Goal: Contribute content

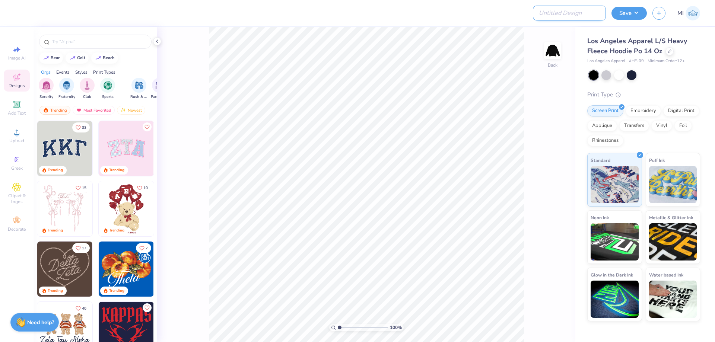
click at [587, 11] on input "Design Title" at bounding box center [569, 13] width 73 height 15
paste input "FPS239618"
type input "FPS239618"
click at [19, 131] on icon at bounding box center [16, 132] width 9 height 9
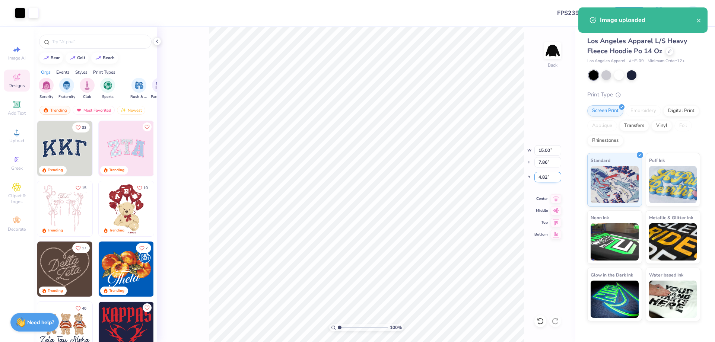
click at [547, 177] on input "4.82" at bounding box center [547, 177] width 27 height 10
click at [547, 177] on input "4.3" at bounding box center [547, 177] width 27 height 10
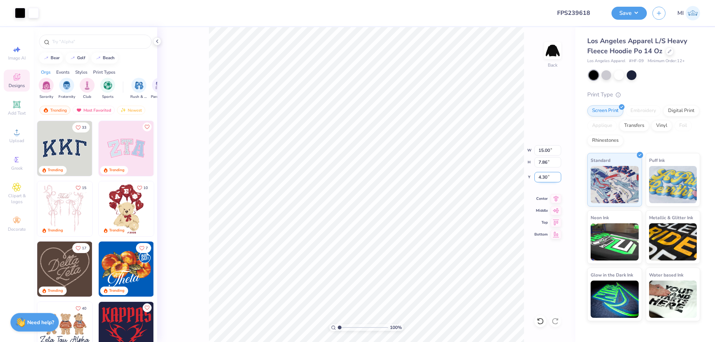
drag, startPoint x: 551, startPoint y: 175, endPoint x: 503, endPoint y: 174, distance: 47.3
click at [534, 174] on input "4.30" at bounding box center [547, 177] width 27 height 10
type input "5.00"
type input "1.71"
click at [343, 325] on input "range" at bounding box center [363, 327] width 50 height 7
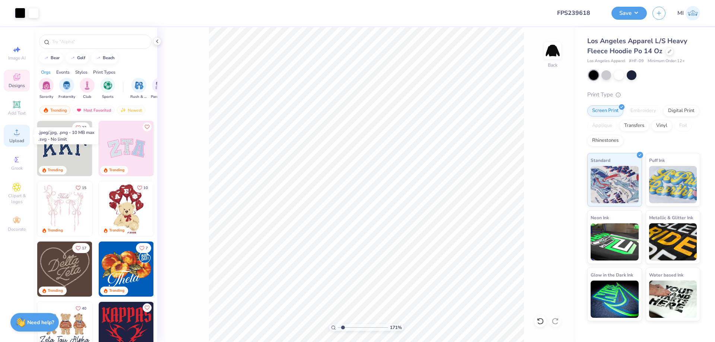
click at [14, 133] on icon at bounding box center [16, 132] width 9 height 9
click at [9, 108] on div "Add Text" at bounding box center [17, 108] width 26 height 22
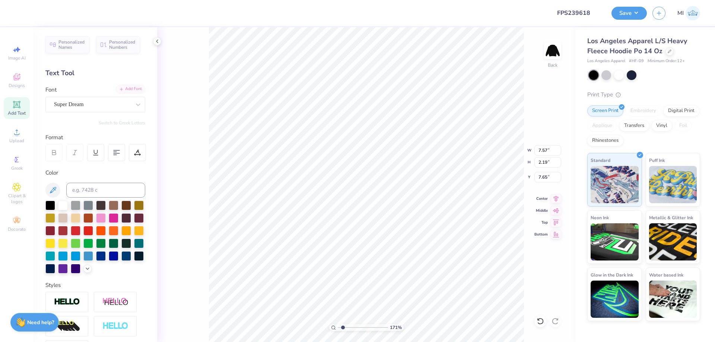
click at [131, 93] on div "Add Font" at bounding box center [130, 89] width 29 height 9
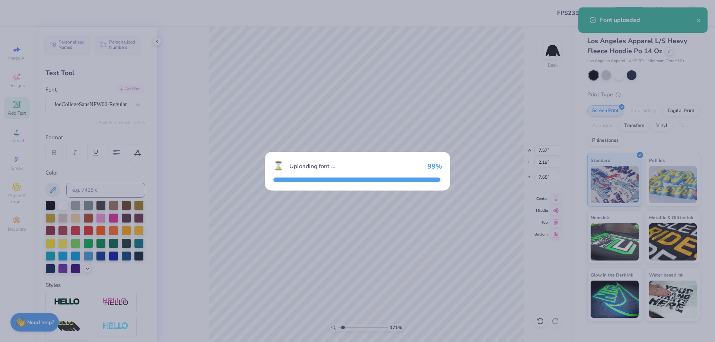
type input "6.64"
type input "2.46"
type input "7.52"
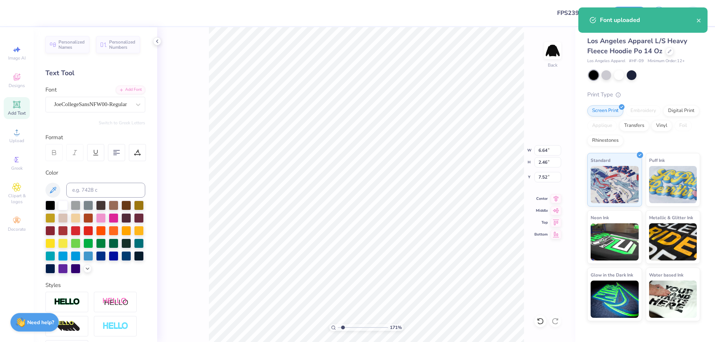
paste textarea "ogether for the Bond"
type textarea "Together for the Bond"
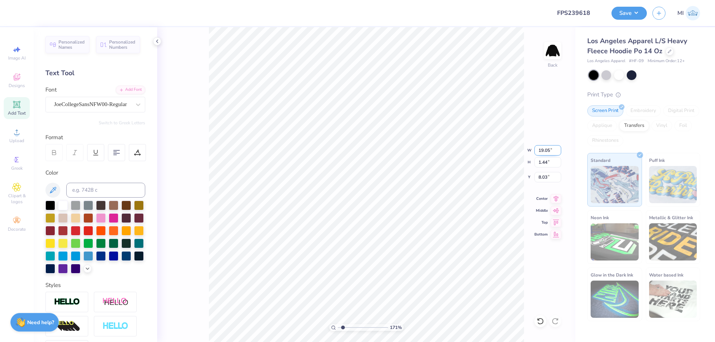
click at [545, 149] on input "19.05" at bounding box center [547, 150] width 27 height 10
type input "5.00"
type input "0.38"
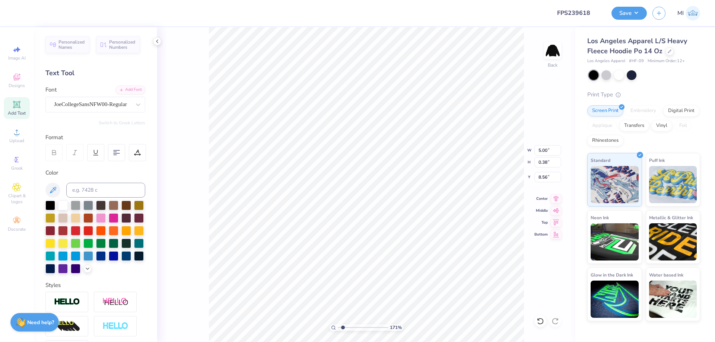
type input "4.81"
type input "7.07"
type input "0.53"
type input "4.65"
click at [141, 150] on div at bounding box center [137, 152] width 17 height 17
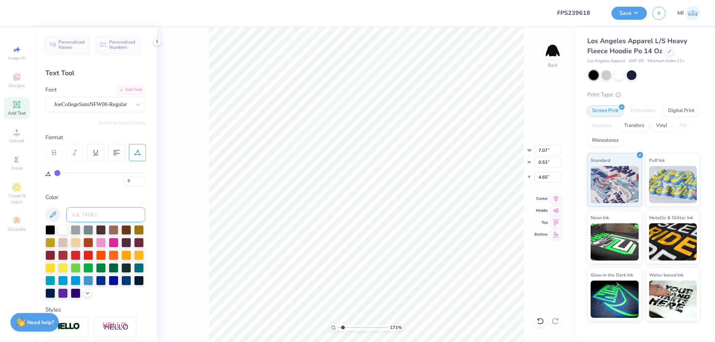
drag, startPoint x: 118, startPoint y: 209, endPoint x: 105, endPoint y: 211, distance: 12.8
click at [105, 211] on input at bounding box center [105, 214] width 79 height 15
drag, startPoint x: 136, startPoint y: 178, endPoint x: 108, endPoint y: 181, distance: 28.0
click at [124, 181] on input "0" at bounding box center [135, 181] width 22 height 9
type input "30"
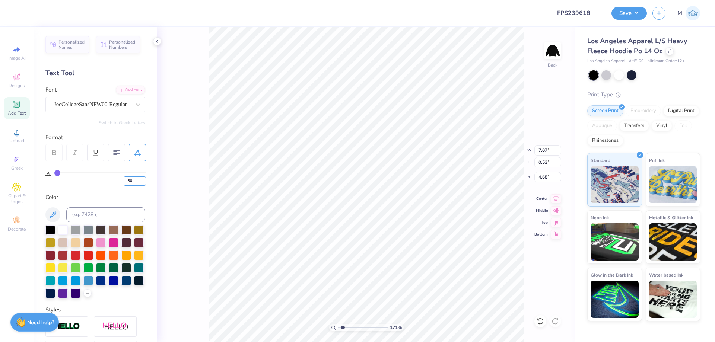
type input "30"
type input "11.15"
type input "4.47"
type input "10.28"
type input "0.49"
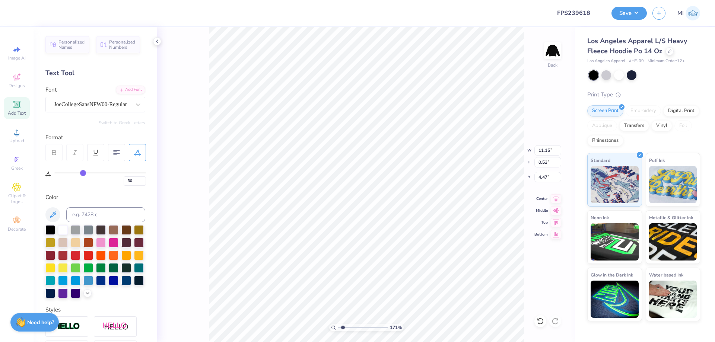
type input "4.51"
drag, startPoint x: 358, startPoint y: 328, endPoint x: 348, endPoint y: 328, distance: 9.7
click at [348, 328] on input "range" at bounding box center [363, 327] width 50 height 7
type input "2.75"
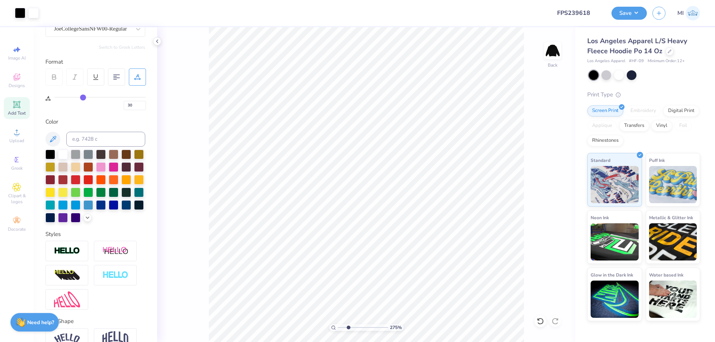
scroll to position [117, 0]
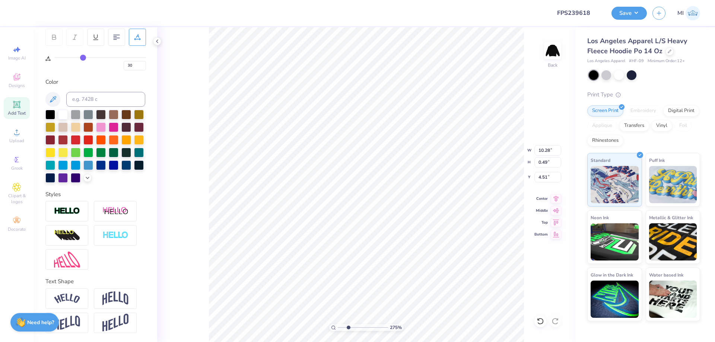
type input "9.74"
type input "0.47"
type input "4.53"
type input "7.92"
type input "0.38"
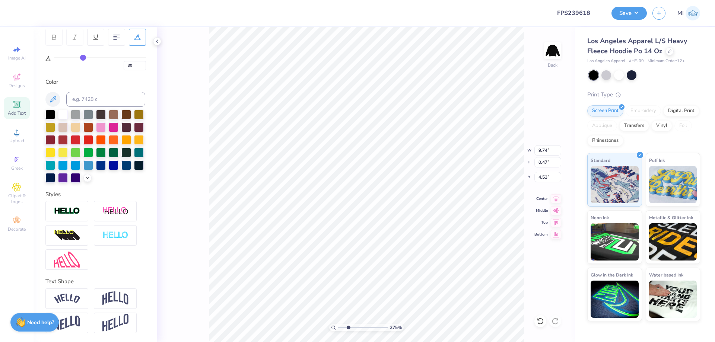
type input "4.62"
type input "15.00"
type input "7.86"
type input "5.00"
drag, startPoint x: 349, startPoint y: 330, endPoint x: 323, endPoint y: 327, distance: 26.3
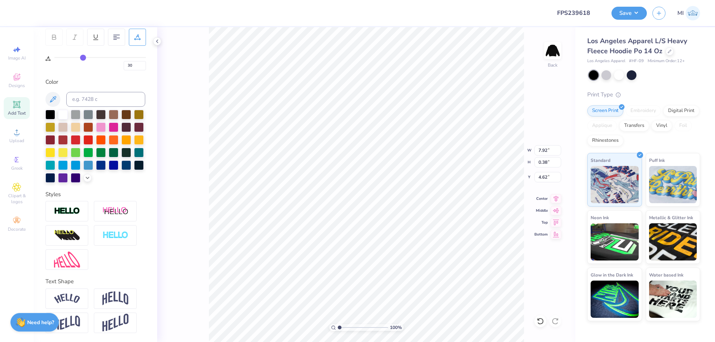
type input "1"
click at [338, 327] on input "range" at bounding box center [363, 327] width 50 height 7
type input "4.63"
click at [343, 326] on input "range" at bounding box center [363, 327] width 50 height 7
type input "1.71"
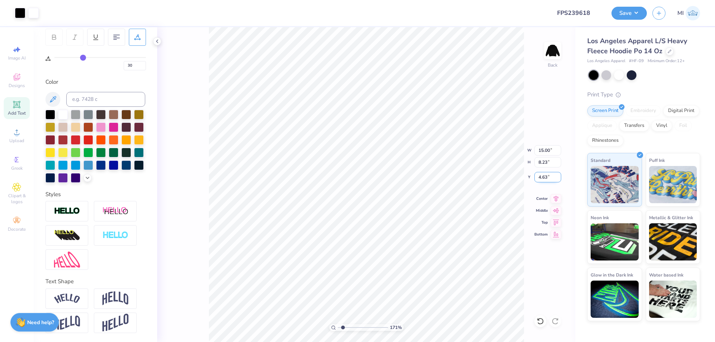
click at [547, 175] on input "4.63" at bounding box center [547, 177] width 27 height 10
drag, startPoint x: 550, startPoint y: 178, endPoint x: 514, endPoint y: 177, distance: 35.4
click at [534, 177] on input "3.00" at bounding box center [547, 177] width 27 height 10
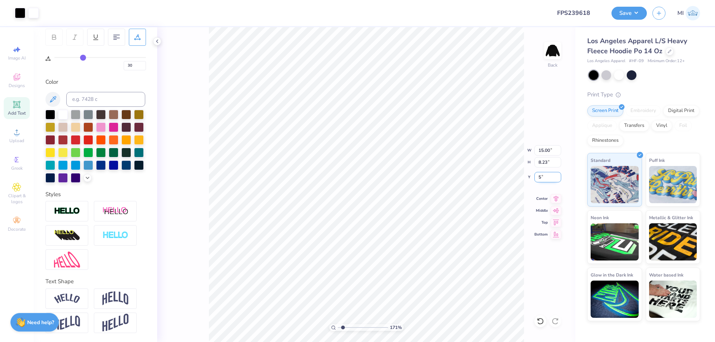
type input "5.00"
drag, startPoint x: 352, startPoint y: 329, endPoint x: 297, endPoint y: 326, distance: 55.2
type input "1"
click at [338, 326] on input "range" at bounding box center [363, 327] width 50 height 7
drag, startPoint x: 543, startPoint y: 180, endPoint x: 479, endPoint y: 180, distance: 63.7
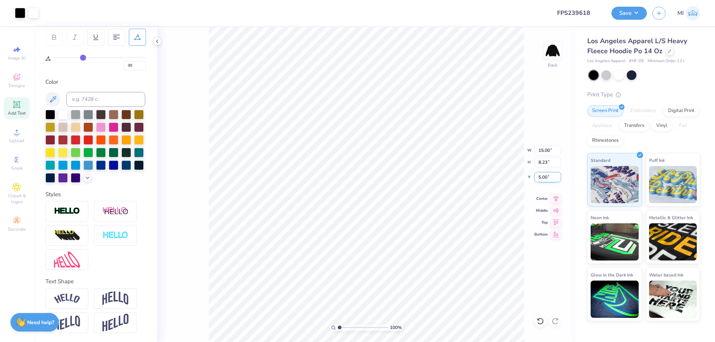
click at [534, 180] on input "5.00" at bounding box center [547, 177] width 27 height 10
type input "4.50"
click at [347, 325] on input "range" at bounding box center [363, 327] width 50 height 7
type input "2.6"
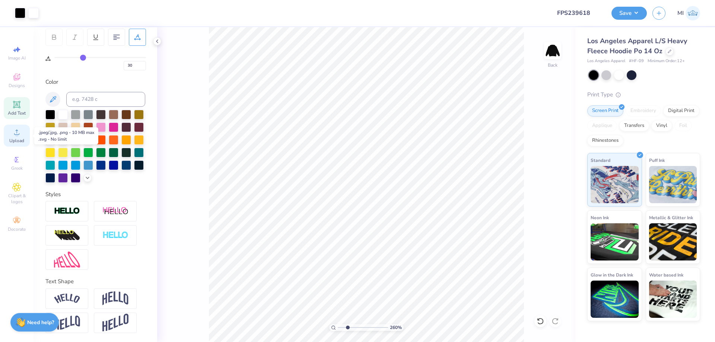
click at [15, 136] on icon at bounding box center [16, 132] width 9 height 9
click at [13, 108] on icon at bounding box center [16, 104] width 9 height 9
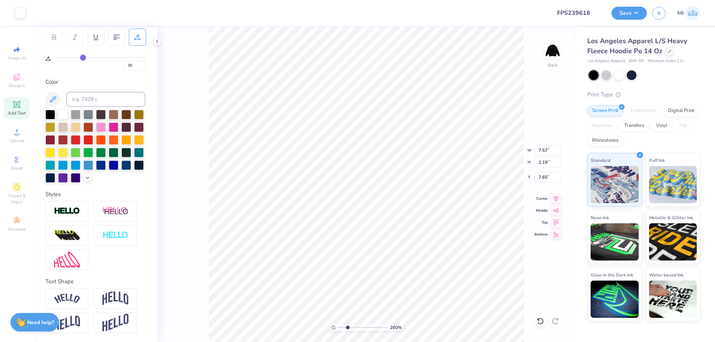
type input "0"
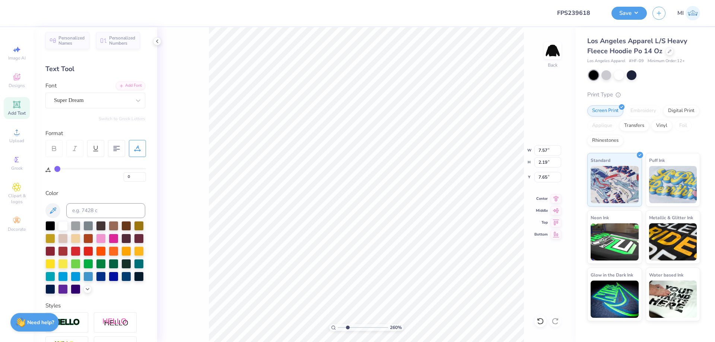
scroll to position [0, 0]
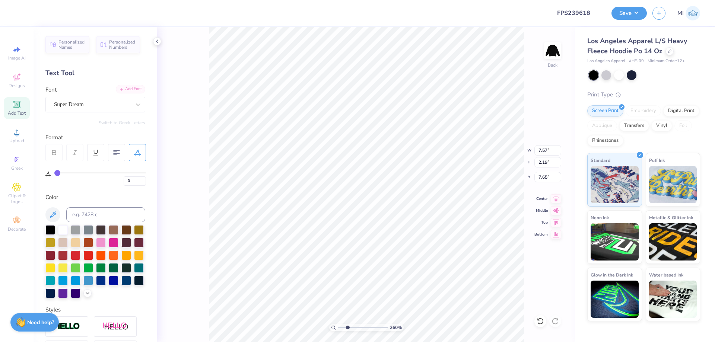
click at [128, 90] on div "Add Font" at bounding box center [130, 89] width 29 height 9
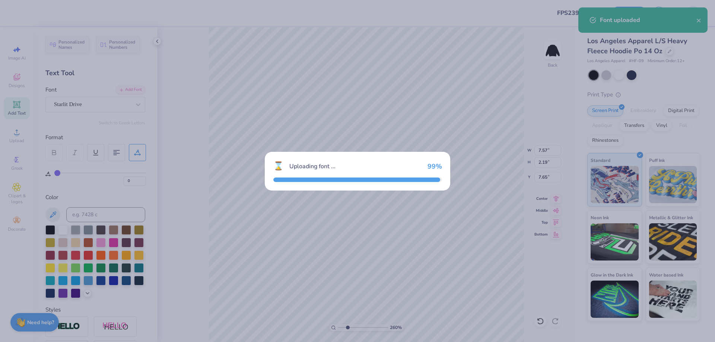
type input "8.59"
type input "2.45"
type input "7.52"
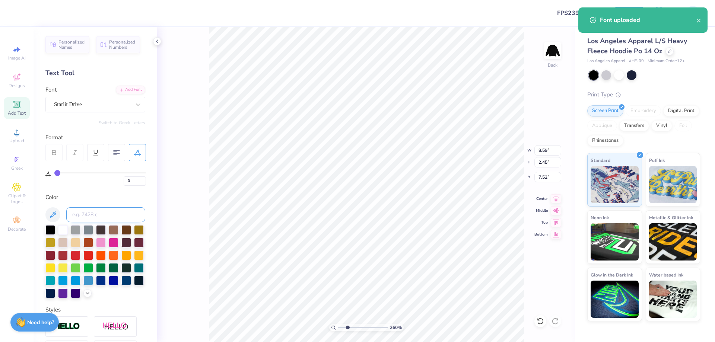
click at [108, 208] on input at bounding box center [105, 214] width 79 height 15
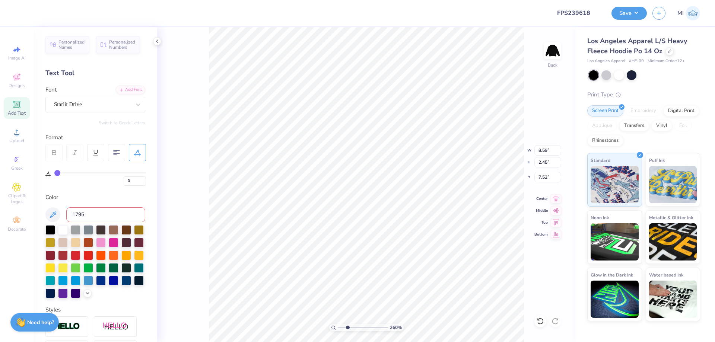
type input "1795"
type textarea "Weekend"
type input "10.81"
type input "2.51"
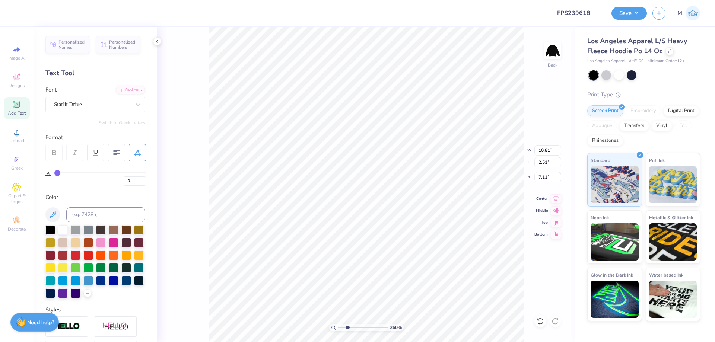
type input "7.11"
type input "10.46"
type input "3.72"
type input "5.48"
type input "10.63"
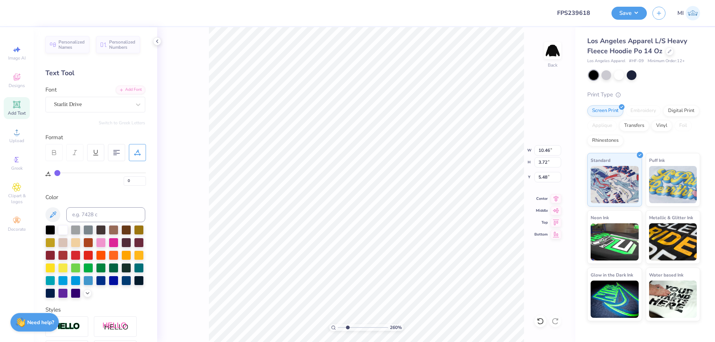
type input "3.09"
type input "6.11"
type input "10.23"
type input "2.97"
type input "6.22"
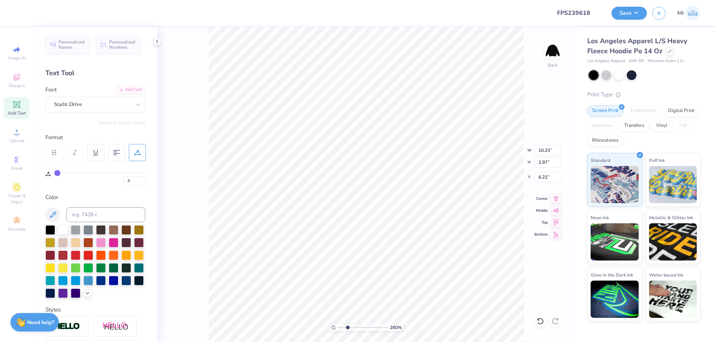
type input "10.31"
type input "2.63"
type input "6.50"
type input "10.27"
type input "2.80"
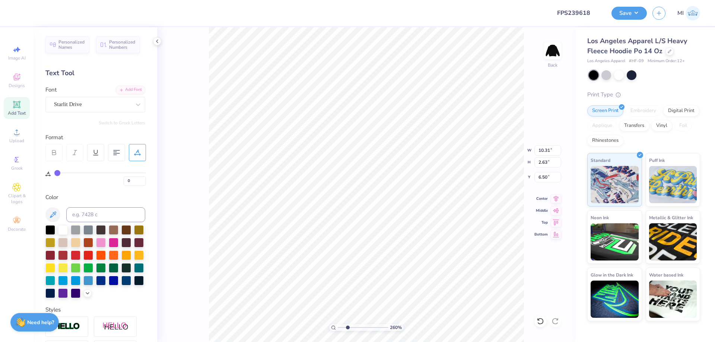
type input "6.42"
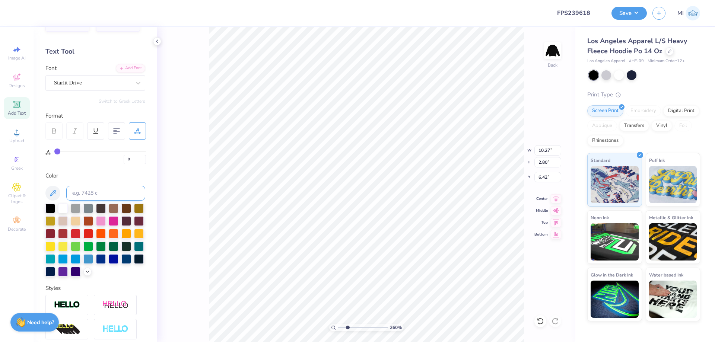
scroll to position [89, 0]
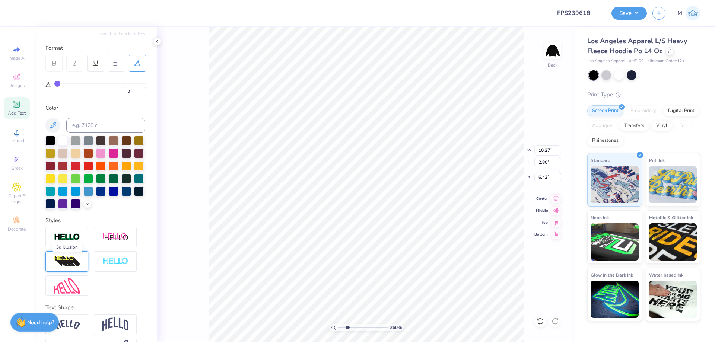
click at [69, 260] on img at bounding box center [67, 262] width 26 height 12
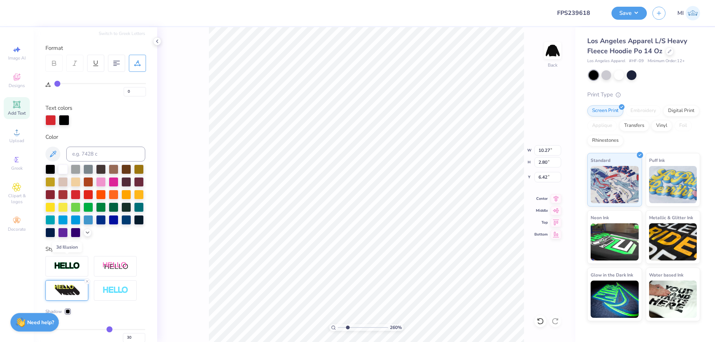
type input "13.44"
type input "3.25"
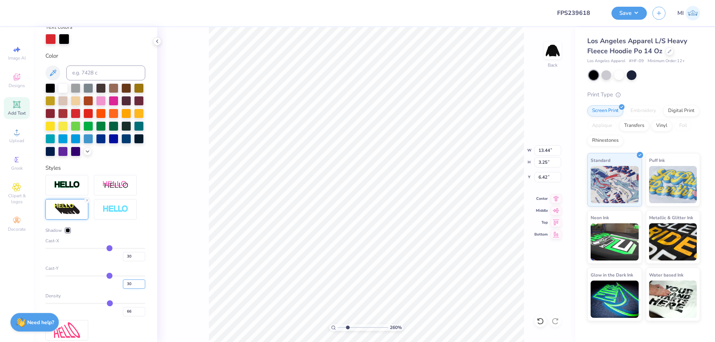
scroll to position [179, 0]
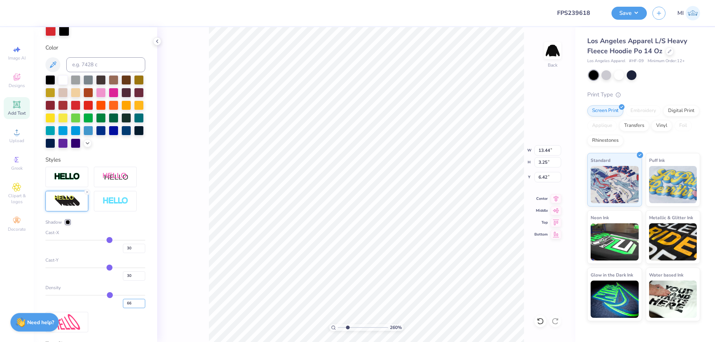
drag, startPoint x: 135, startPoint y: 307, endPoint x: 78, endPoint y: 304, distance: 57.1
click at [123, 302] on input "66" at bounding box center [134, 303] width 22 height 9
type input "100"
drag, startPoint x: 135, startPoint y: 249, endPoint x: 105, endPoint y: 249, distance: 30.2
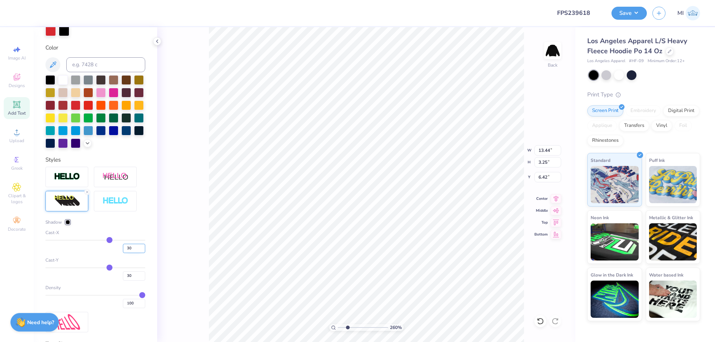
click at [123, 249] on input "30" at bounding box center [134, 248] width 22 height 9
type input "0"
type input "10.33"
type input "3.52"
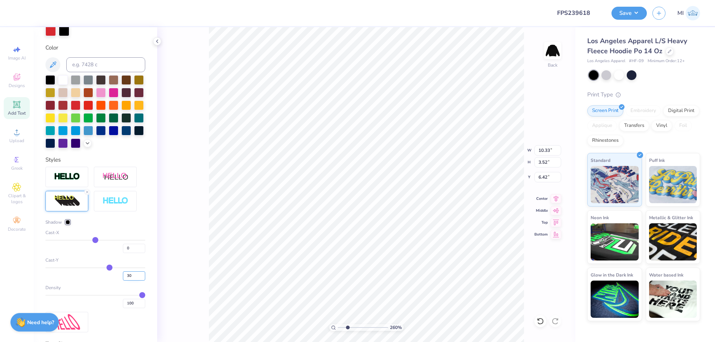
drag, startPoint x: 134, startPoint y: 278, endPoint x: 86, endPoint y: 278, distance: 48.4
click at [123, 278] on input "30" at bounding box center [134, 275] width 22 height 9
type input "5"
type input "10.28"
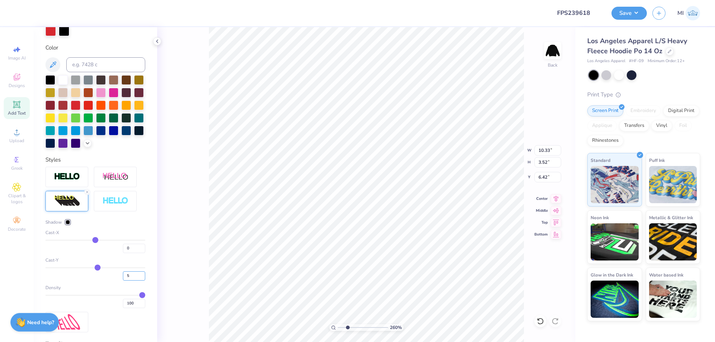
type input "2.92"
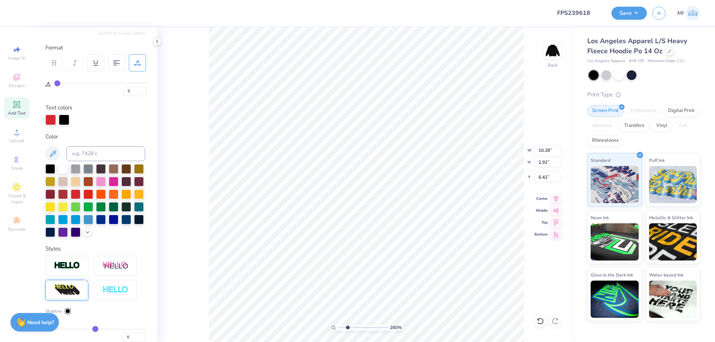
scroll to position [0, 0]
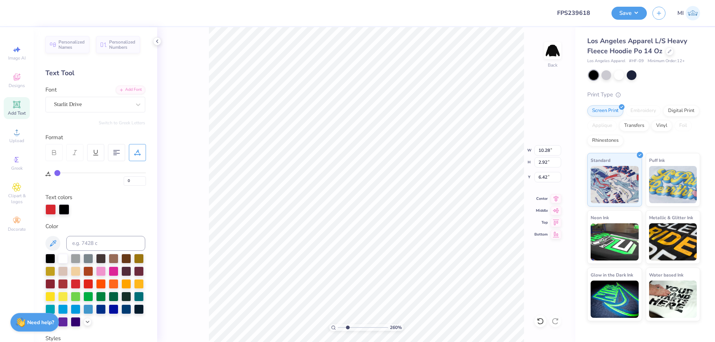
click at [138, 94] on div "Font Starlit Drive" at bounding box center [95, 99] width 100 height 27
click at [138, 91] on div "Add Font" at bounding box center [130, 89] width 29 height 9
type input "8.63"
click at [127, 90] on div "Add Font" at bounding box center [130, 89] width 29 height 9
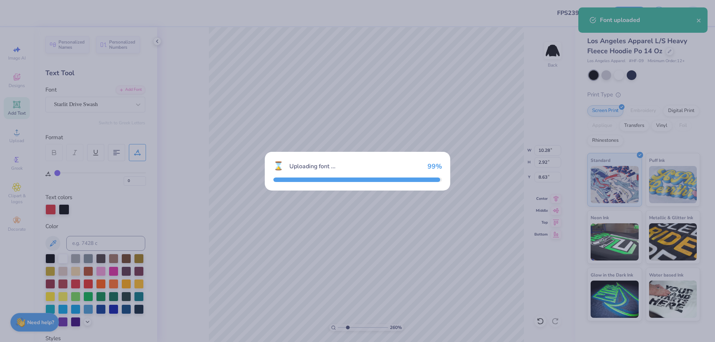
type input "19.05"
type input "2.17"
type input "8.80"
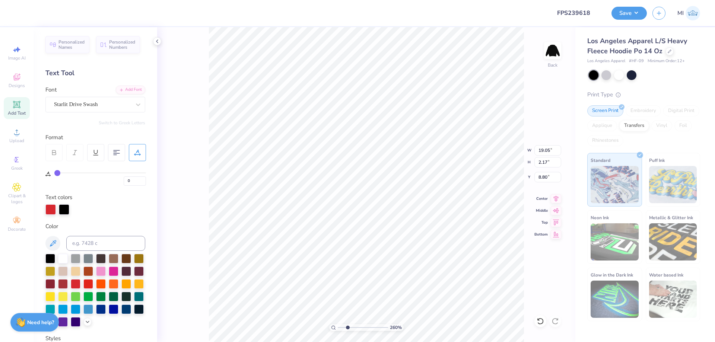
scroll to position [0, 1]
type textarea "a"
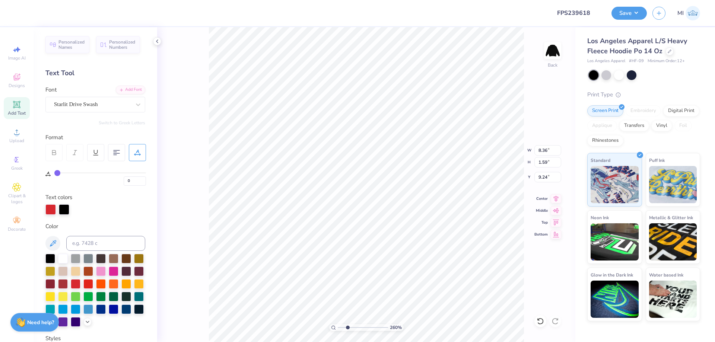
type input "8.36"
type input "1.59"
type input "7.95"
type input "8.31"
type input "1.91"
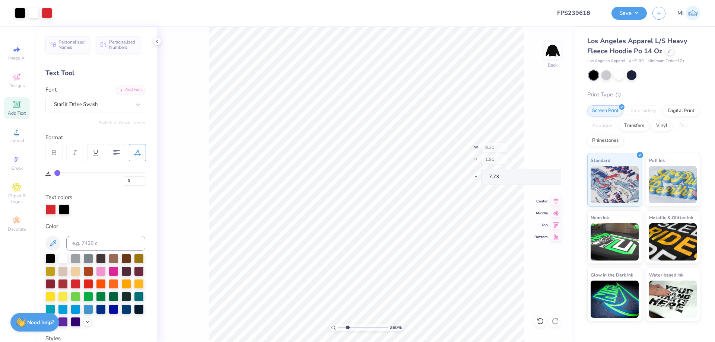
type input "7.73"
drag, startPoint x: 340, startPoint y: 327, endPoint x: 323, endPoint y: 327, distance: 17.1
click at [338, 327] on input "range" at bounding box center [363, 327] width 50 height 7
type input "2.45"
click at [347, 327] on input "range" at bounding box center [363, 327] width 50 height 7
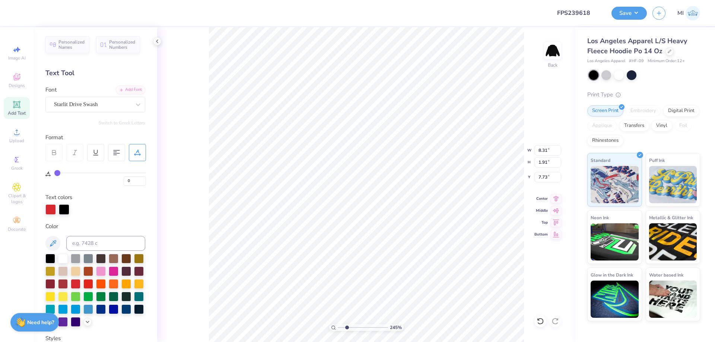
type input "10.28"
type input "3.22"
click at [334, 242] on li "Group" at bounding box center [327, 243] width 58 height 15
type input "6.44"
type input "9.89"
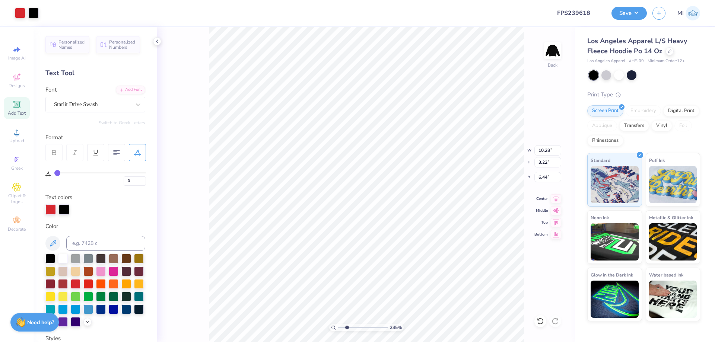
type input "3.10"
type input "6.42"
type input "9.86"
type input "3.20"
type input "6.36"
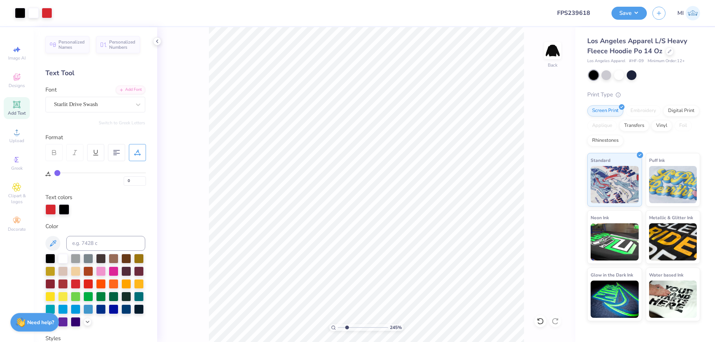
click at [323, 328] on div "245 %" at bounding box center [366, 184] width 315 height 315
type input "2.08"
click at [345, 326] on input "range" at bounding box center [363, 327] width 50 height 7
type input "30"
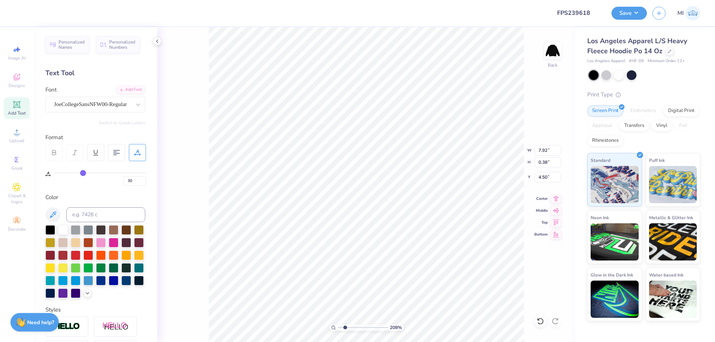
type input "10.44"
type textarea "PHI DELTA THETA"
click at [547, 149] on input "7.92" at bounding box center [547, 150] width 27 height 10
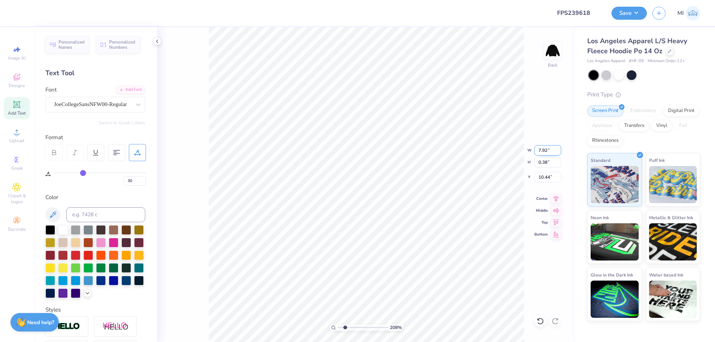
click at [547, 149] on input "7.92" at bounding box center [547, 150] width 27 height 10
drag, startPoint x: 544, startPoint y: 150, endPoint x: 529, endPoint y: 151, distance: 14.9
click at [534, 151] on input "5.38" at bounding box center [547, 150] width 27 height 10
type input "9.00"
type input "0.64"
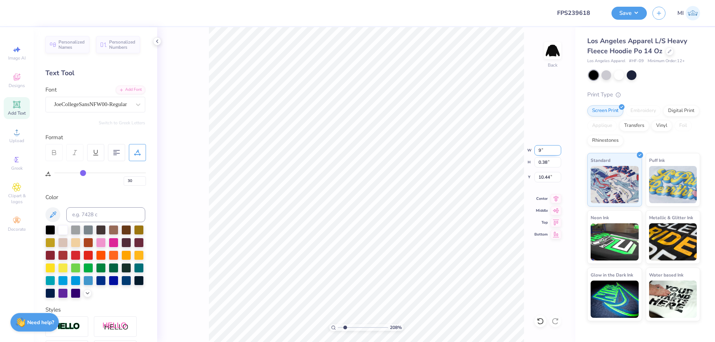
type input "10.31"
drag, startPoint x: 135, startPoint y: 182, endPoint x: 101, endPoint y: 179, distance: 34.0
click at [124, 179] on input "30" at bounding box center [135, 181] width 22 height 9
type input "25"
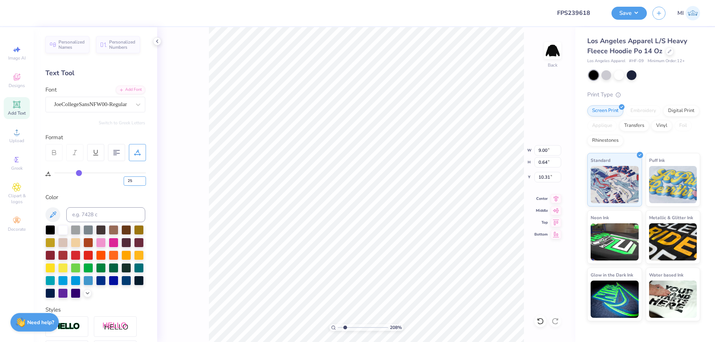
type input "8.43"
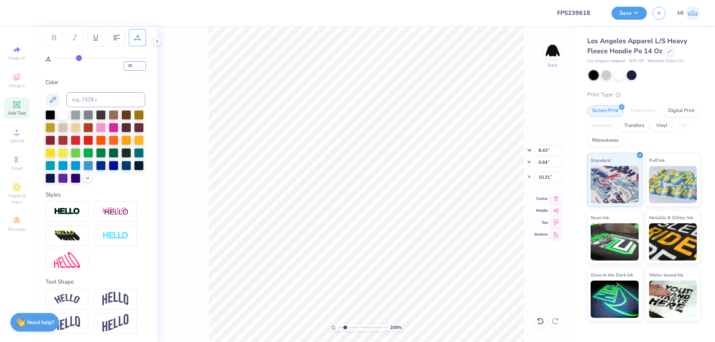
scroll to position [117, 0]
click at [121, 296] on img at bounding box center [115, 299] width 26 height 14
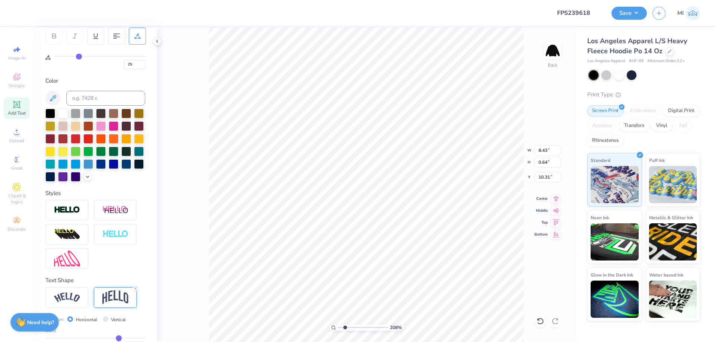
type input "2.38"
type input "9.44"
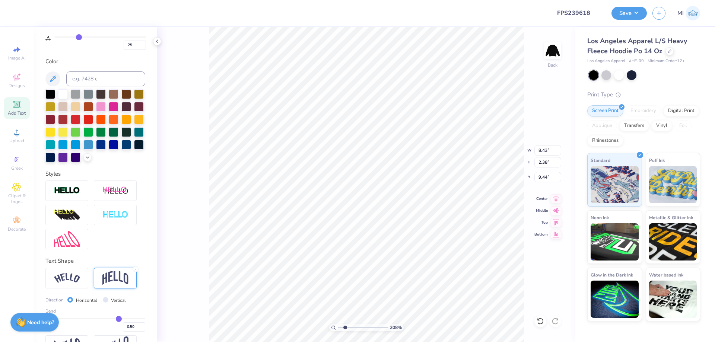
scroll to position [160, 0]
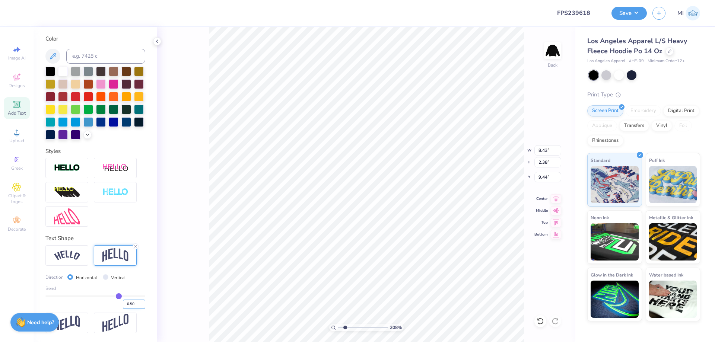
drag, startPoint x: 136, startPoint y: 303, endPoint x: 130, endPoint y: 304, distance: 6.4
click at [130, 304] on input "0.50" at bounding box center [134, 304] width 22 height 9
type input "0.20"
type input "0.2"
type input "1.30"
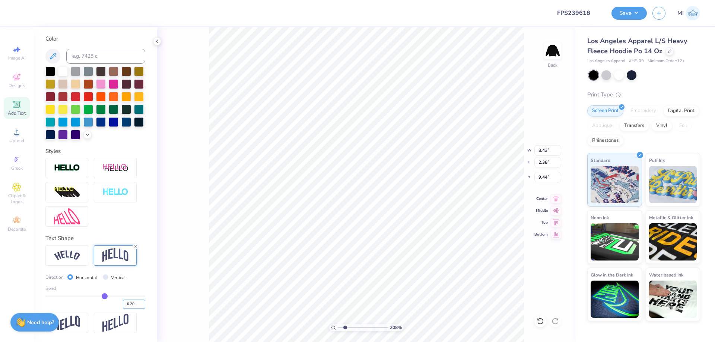
type input "9.98"
drag, startPoint x: 131, startPoint y: 306, endPoint x: 149, endPoint y: 308, distance: 17.9
click at [145, 308] on input "0.20" at bounding box center [134, 304] width 22 height 9
type input "0.15"
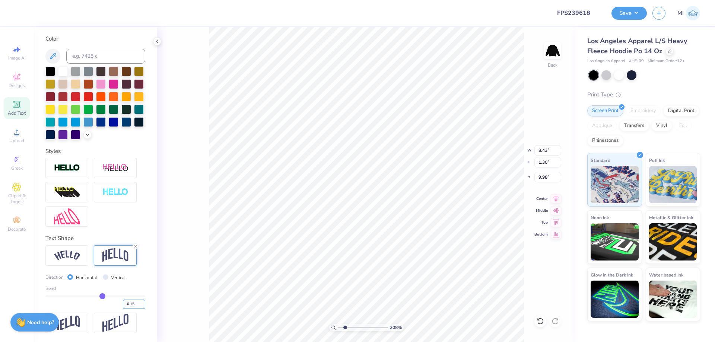
type input "1.13"
type input "10.06"
type input "9.32"
type input "1.25"
type input "10.21"
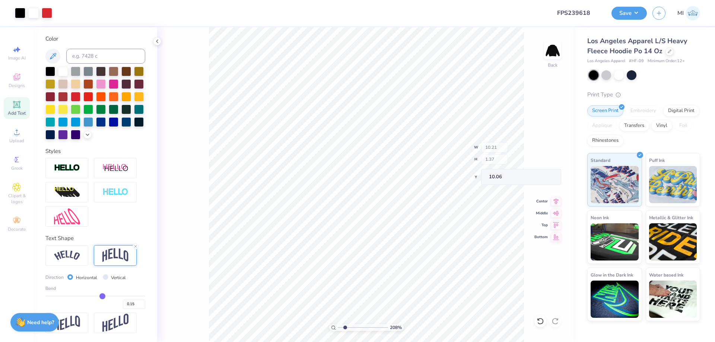
type input "1.37"
click at [345, 324] on input "range" at bounding box center [363, 327] width 50 height 7
type input "2.15"
type input "30"
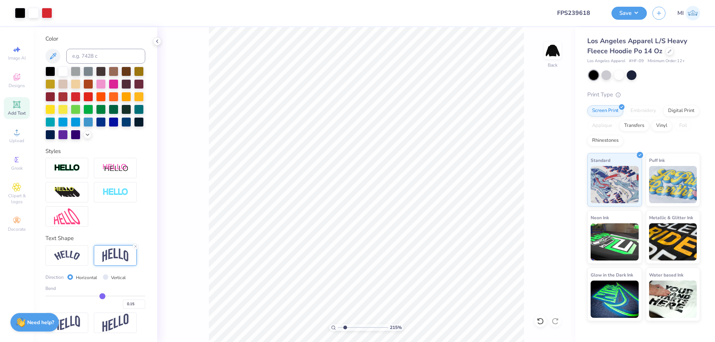
scroll to position [117, 0]
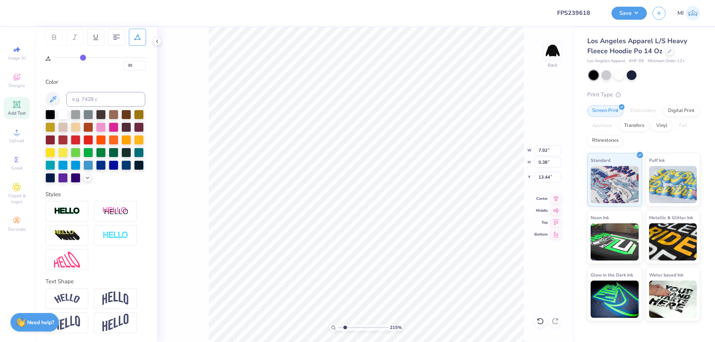
type input "13.44"
type textarea "20"
click at [350, 329] on input "range" at bounding box center [363, 327] width 50 height 7
type input "3.64"
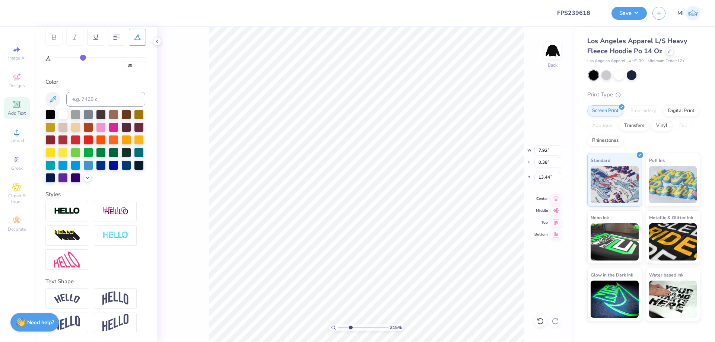
click at [353, 325] on input "range" at bounding box center [363, 327] width 50 height 7
type input "11.95"
type textarea "25"
click at [54, 95] on icon at bounding box center [52, 99] width 9 height 9
click at [109, 96] on input at bounding box center [105, 99] width 79 height 15
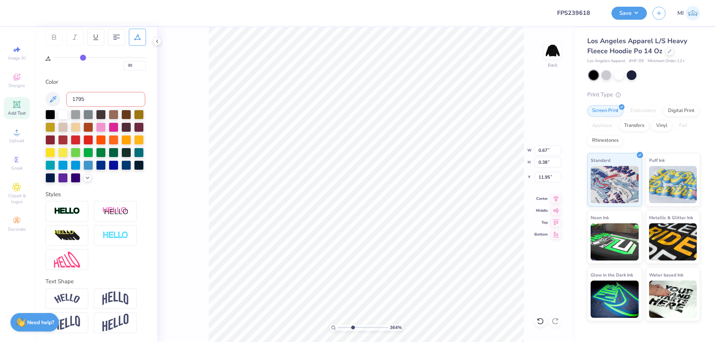
type input "1795"
click at [92, 98] on input at bounding box center [105, 99] width 79 height 15
type input "1795"
drag, startPoint x: 353, startPoint y: 330, endPoint x: 318, endPoint y: 331, distance: 35.0
type input "1"
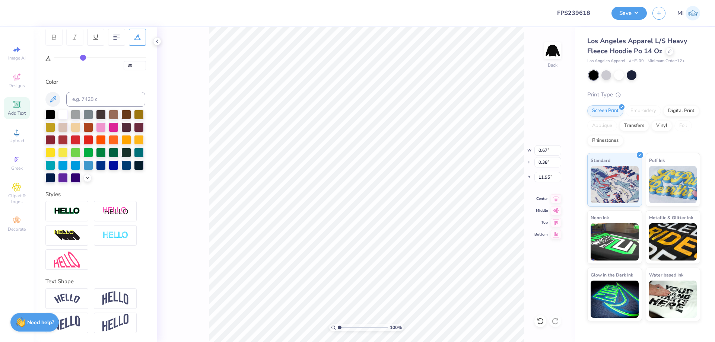
click at [338, 331] on input "range" at bounding box center [363, 327] width 50 height 7
drag, startPoint x: 549, startPoint y: 181, endPoint x: 518, endPoint y: 178, distance: 31.1
click at [534, 178] on input "4.50" at bounding box center [547, 177] width 27 height 10
drag, startPoint x: 551, startPoint y: 176, endPoint x: 496, endPoint y: 176, distance: 54.7
click at [534, 176] on input "5.00" at bounding box center [547, 177] width 27 height 10
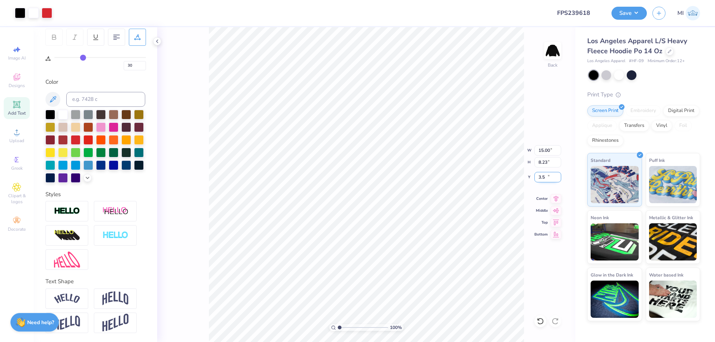
type input "3.50"
drag, startPoint x: 547, startPoint y: 178, endPoint x: 518, endPoint y: 176, distance: 29.5
click at [534, 176] on input "3.50" at bounding box center [547, 177] width 27 height 10
type input "4.00"
click at [621, 10] on button "Save" at bounding box center [628, 12] width 35 height 13
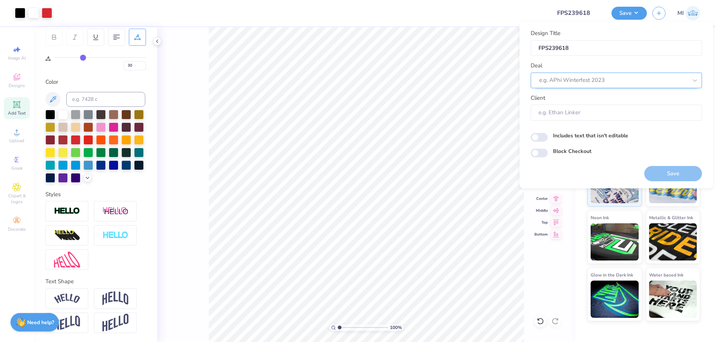
click at [612, 76] on div at bounding box center [613, 80] width 148 height 10
click at [582, 105] on div "Design Tool Gallery" at bounding box center [616, 100] width 165 height 12
type input "Design Tool Gallery"
type input "Design Tool Gallery User"
click at [675, 177] on button "Save" at bounding box center [673, 173] width 58 height 15
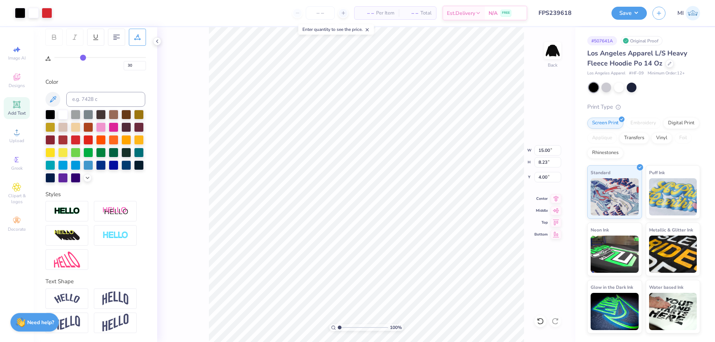
click at [568, 12] on input "FPS239618" at bounding box center [569, 13] width 73 height 15
click at [644, 16] on button "Save" at bounding box center [628, 12] width 35 height 13
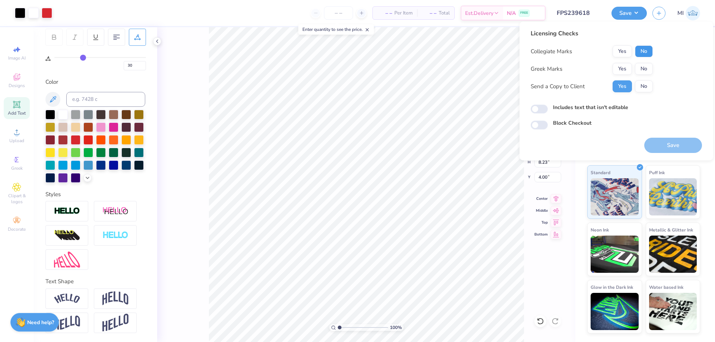
click at [644, 47] on button "No" at bounding box center [644, 51] width 18 height 12
click at [620, 70] on button "Yes" at bounding box center [622, 69] width 19 height 12
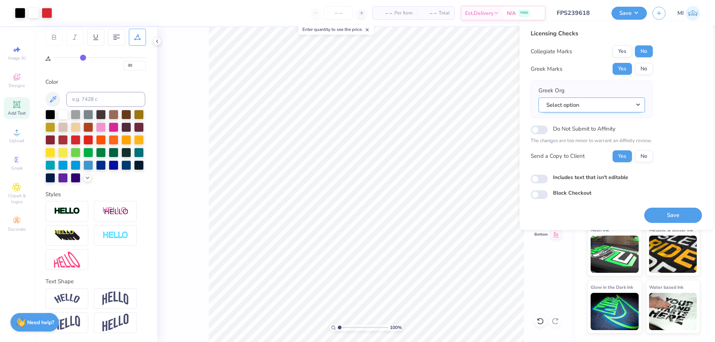
click at [615, 103] on button "Select option" at bounding box center [592, 105] width 107 height 15
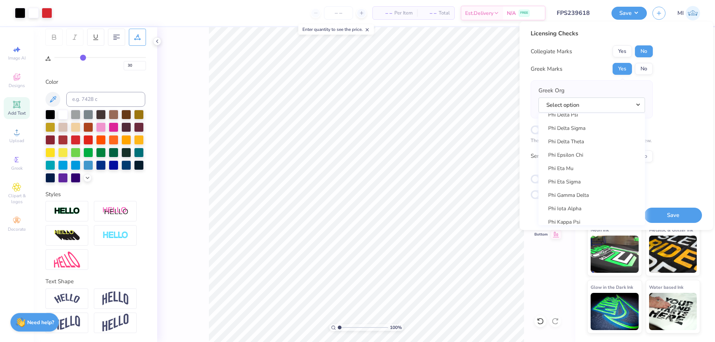
scroll to position [3858, 0]
click at [600, 170] on link "Phi Delta Theta" at bounding box center [591, 166] width 101 height 12
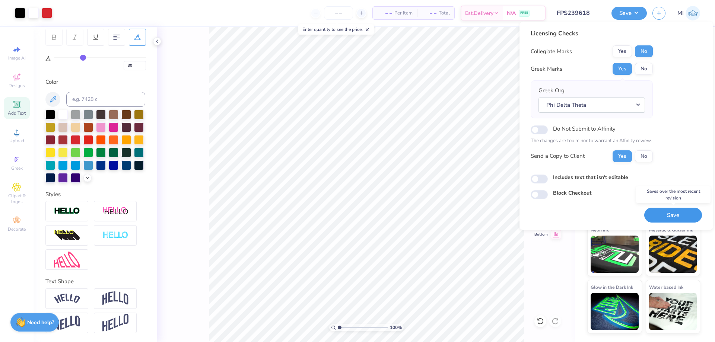
click at [660, 213] on button "Save" at bounding box center [673, 215] width 58 height 15
